Goal: Information Seeking & Learning: Learn about a topic

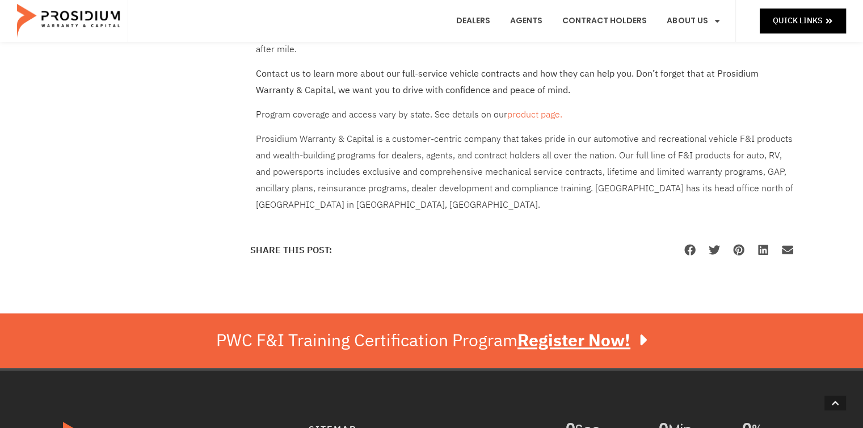
scroll to position [935, 0]
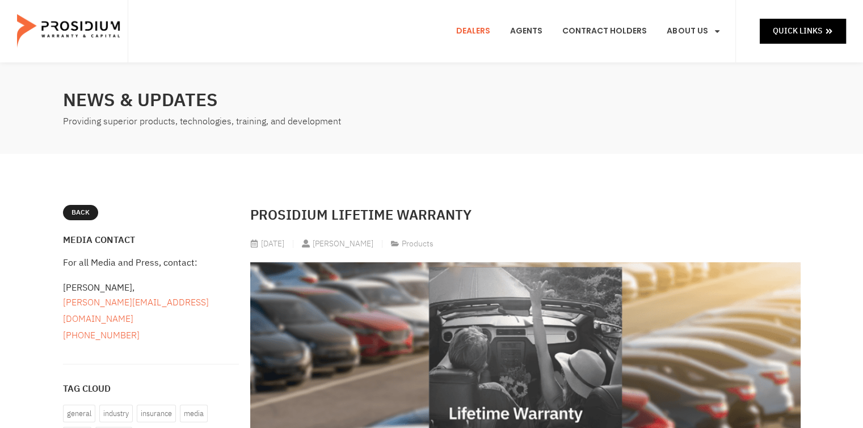
click at [483, 26] on link "Dealers" at bounding box center [473, 31] width 51 height 42
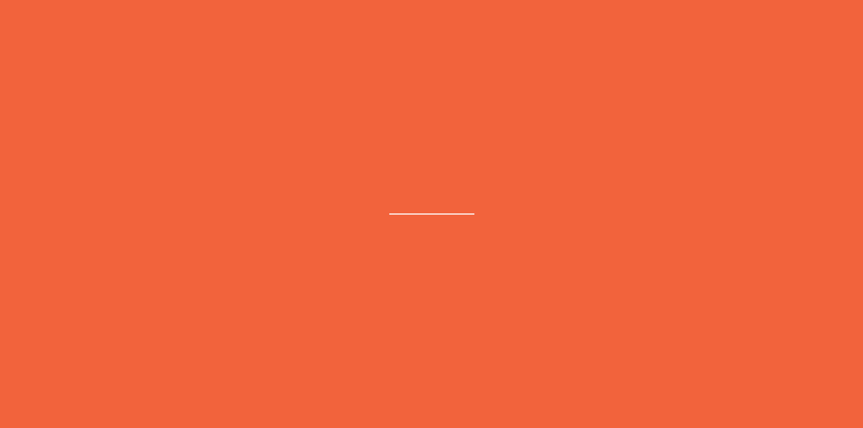
click at [1, 4] on e-page-transition at bounding box center [431, 214] width 863 height 428
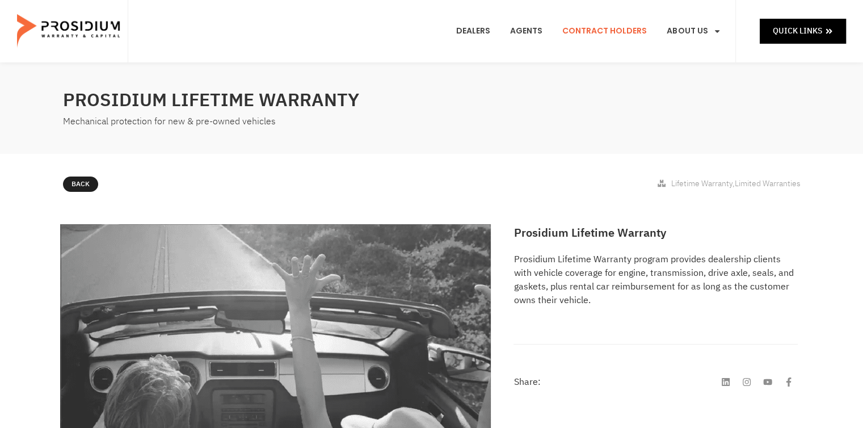
click at [617, 31] on link "Contract Holders" at bounding box center [605, 31] width 102 height 42
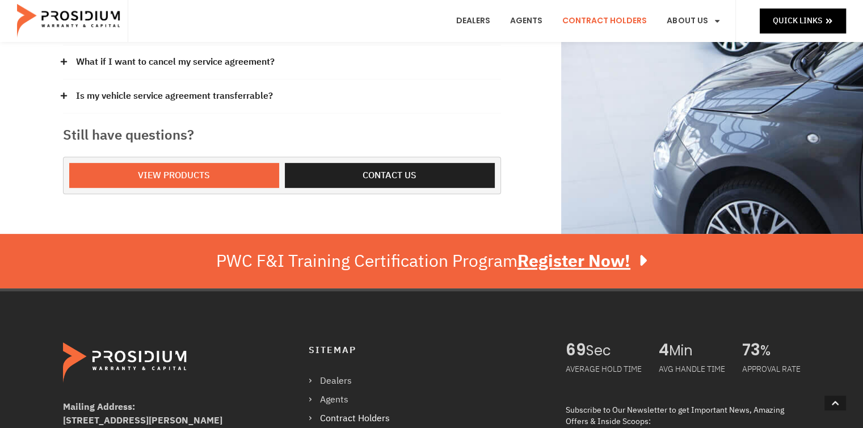
scroll to position [391, 0]
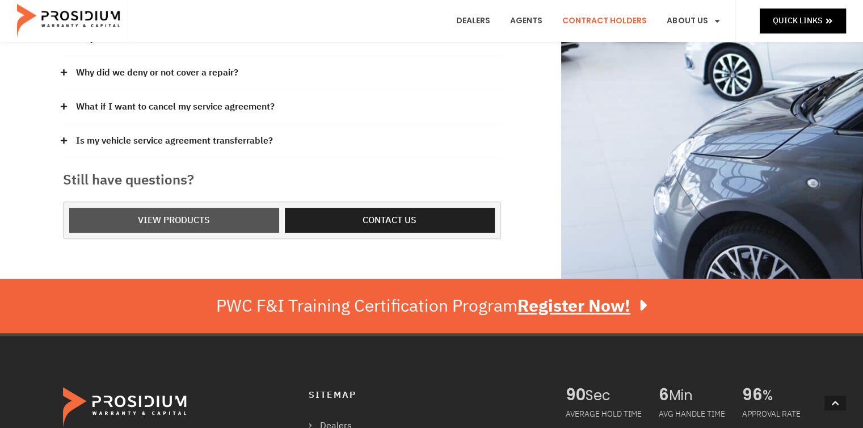
click at [170, 219] on span "View Products" at bounding box center [174, 220] width 72 height 16
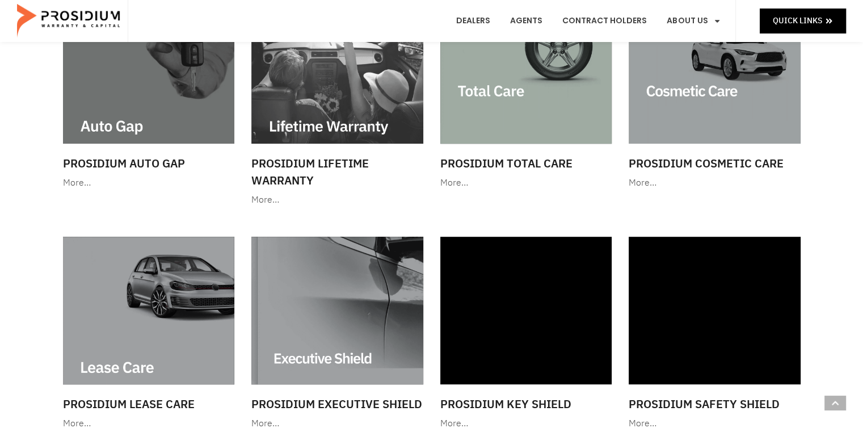
scroll to position [655, 0]
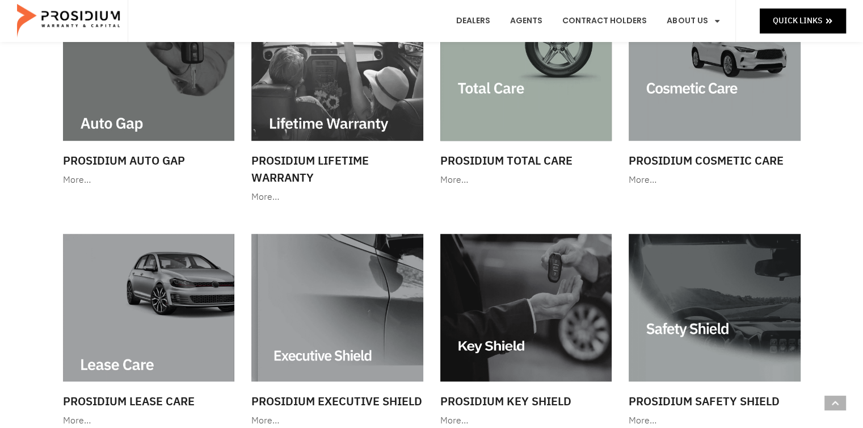
click at [318, 128] on img at bounding box center [337, 67] width 172 height 147
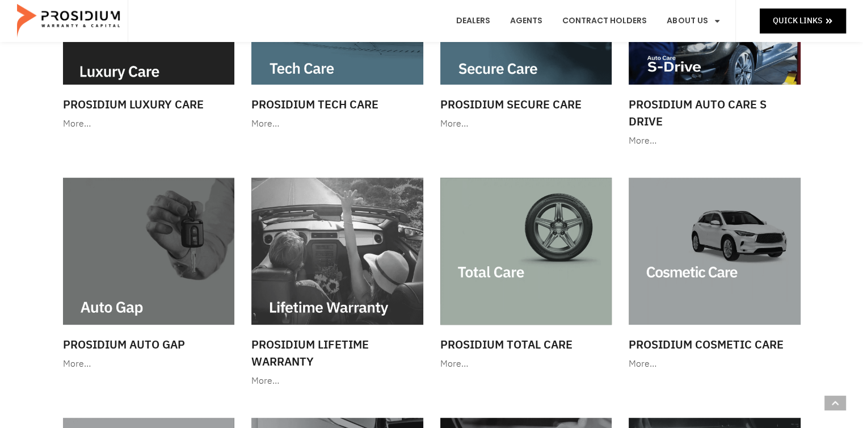
scroll to position [459, 0]
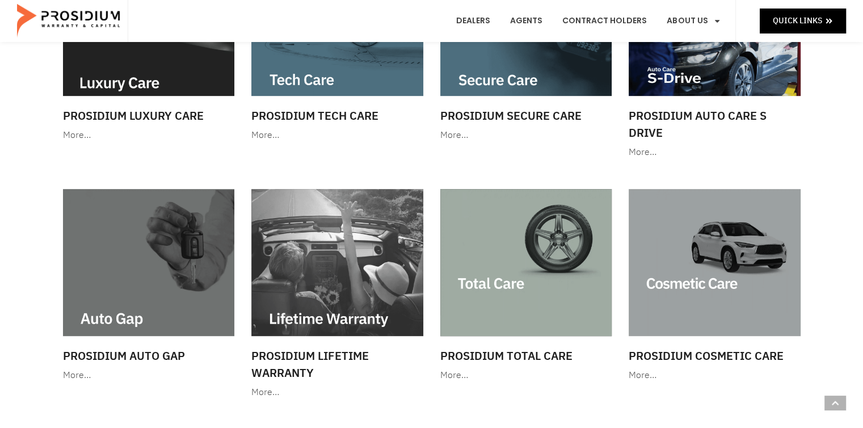
click at [150, 286] on img at bounding box center [149, 262] width 172 height 147
click at [343, 250] on img at bounding box center [337, 262] width 172 height 147
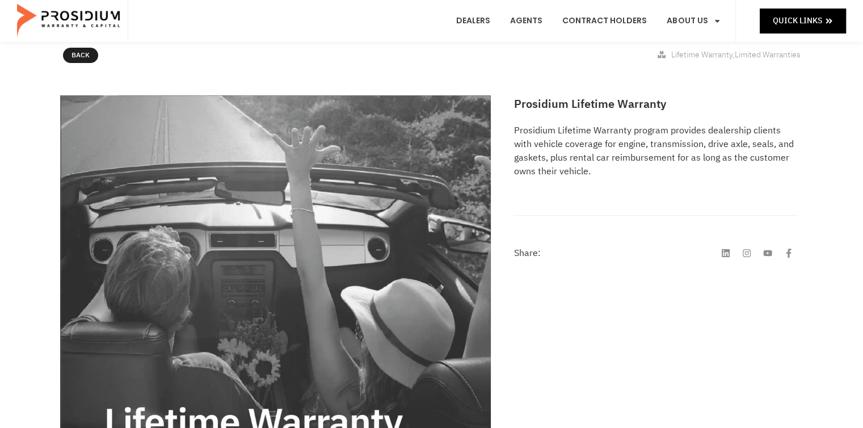
scroll to position [128, 0]
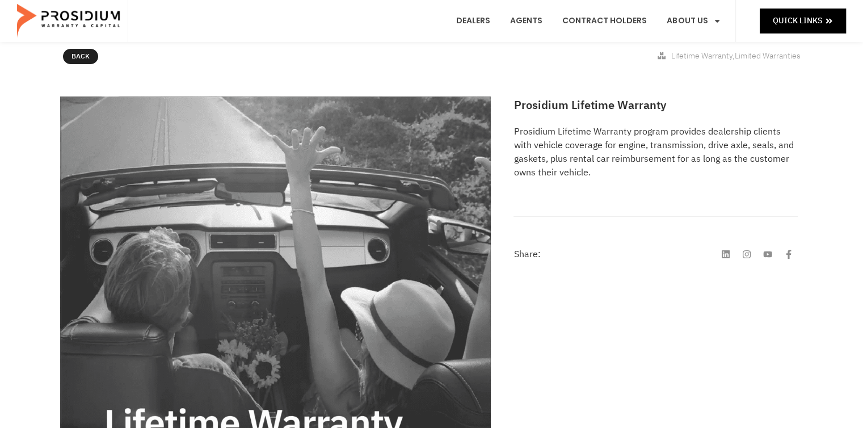
click at [584, 148] on p "Prosidium Lifetime Warranty program provides dealership clients with vehicle co…" at bounding box center [655, 152] width 284 height 54
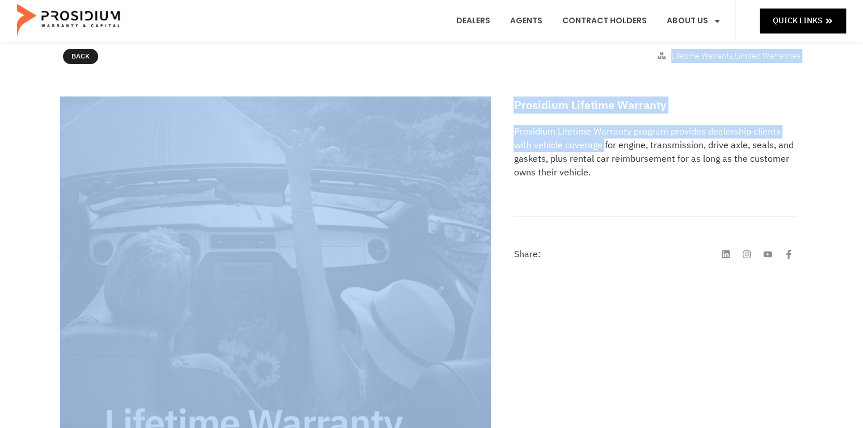
drag, startPoint x: 584, startPoint y: 148, endPoint x: 316, endPoint y: 75, distance: 277.5
click at [316, 75] on div "Prosidium Lifetime Warranty Mechanical protection for new & pre-owned vehicles …" at bounding box center [431, 226] width 863 height 582
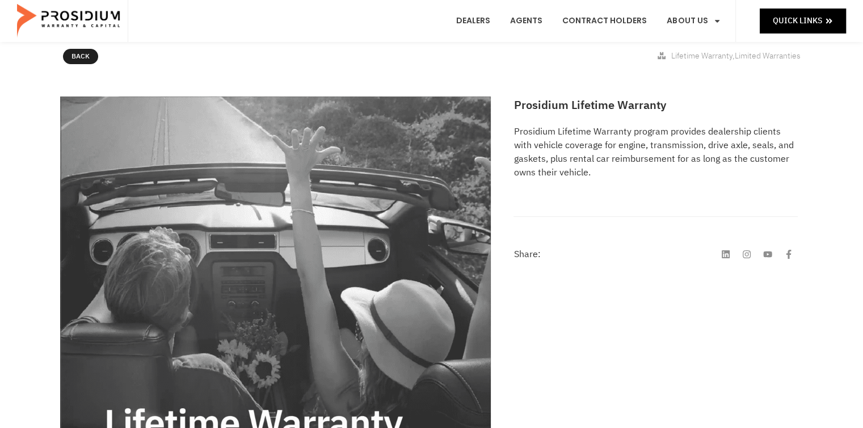
click at [3, 69] on div "Back Lifetime Warranty , Limited Warranties" at bounding box center [431, 58] width 863 height 65
